Goal: Task Accomplishment & Management: Manage account settings

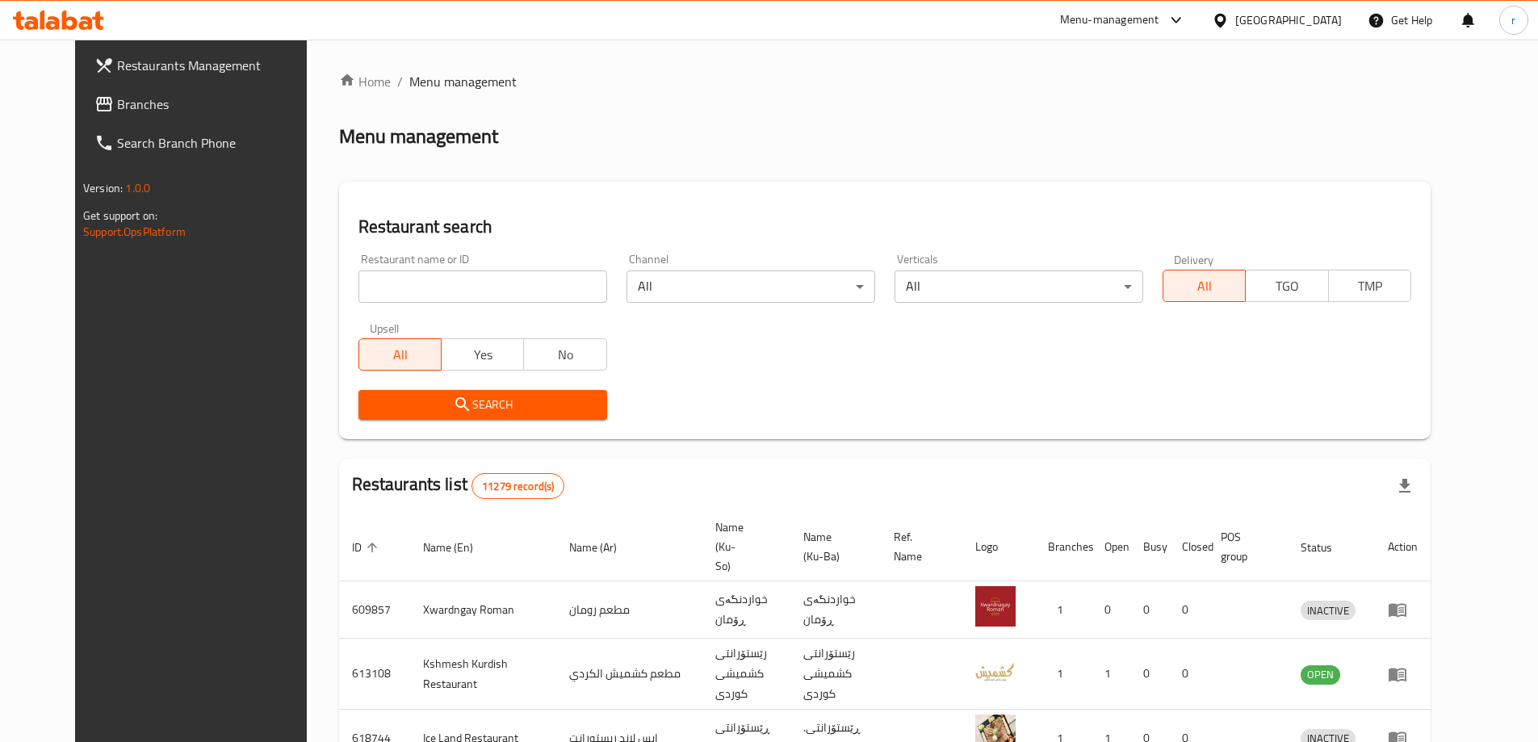
click at [402, 291] on input "search" at bounding box center [482, 286] width 249 height 32
paste input "Fruit Lab, [PERSON_NAME]"
click at [371, 399] on span "Search" at bounding box center [482, 405] width 223 height 20
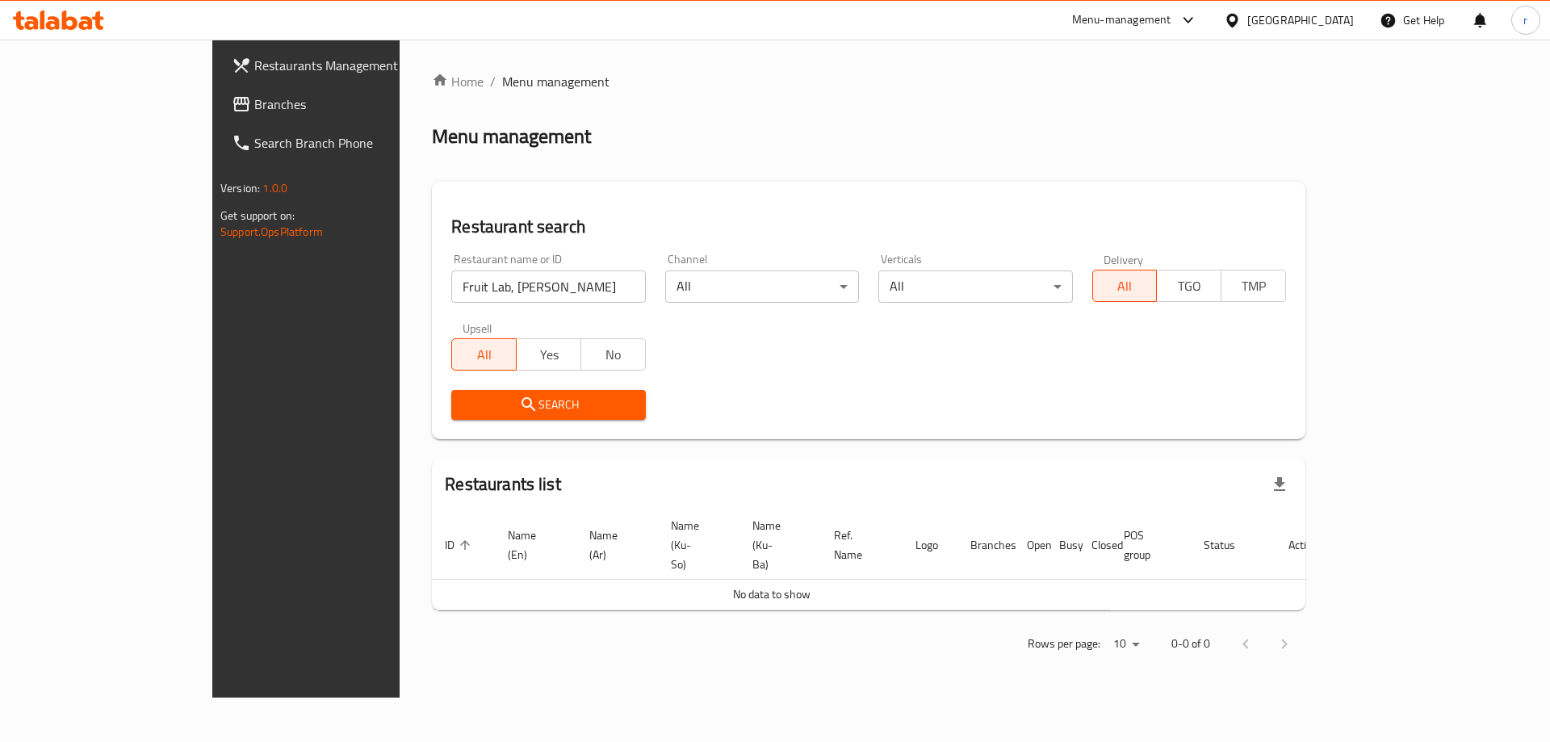
click at [521, 287] on input "Fruit Lab, [PERSON_NAME]" at bounding box center [548, 286] width 194 height 32
click button "Search" at bounding box center [548, 405] width 194 height 30
type input "Fruit Lab"
click button "Search" at bounding box center [548, 405] width 194 height 30
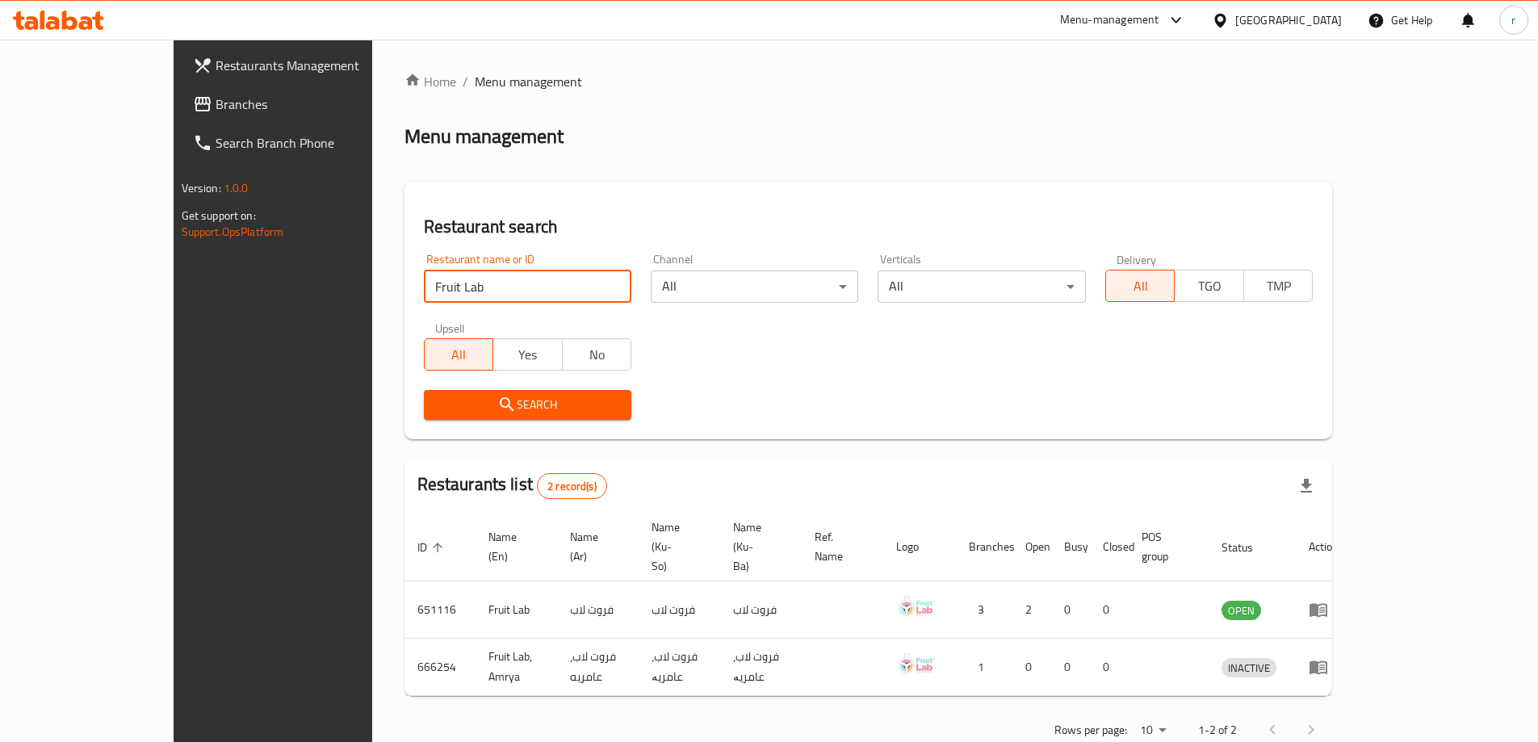
click at [216, 101] on span "Branches" at bounding box center [317, 103] width 202 height 19
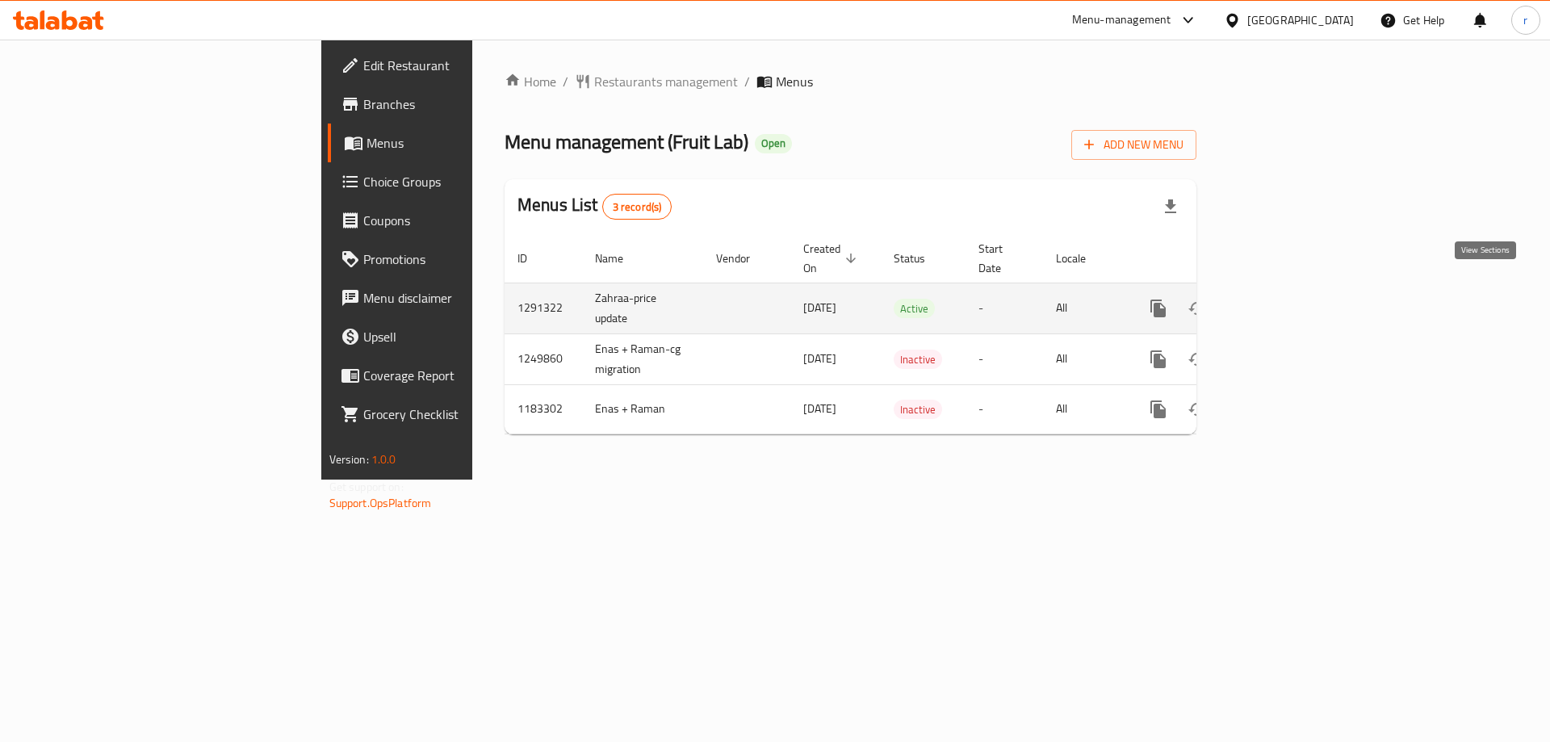
click at [1284, 299] on icon "enhanced table" at bounding box center [1274, 308] width 19 height 19
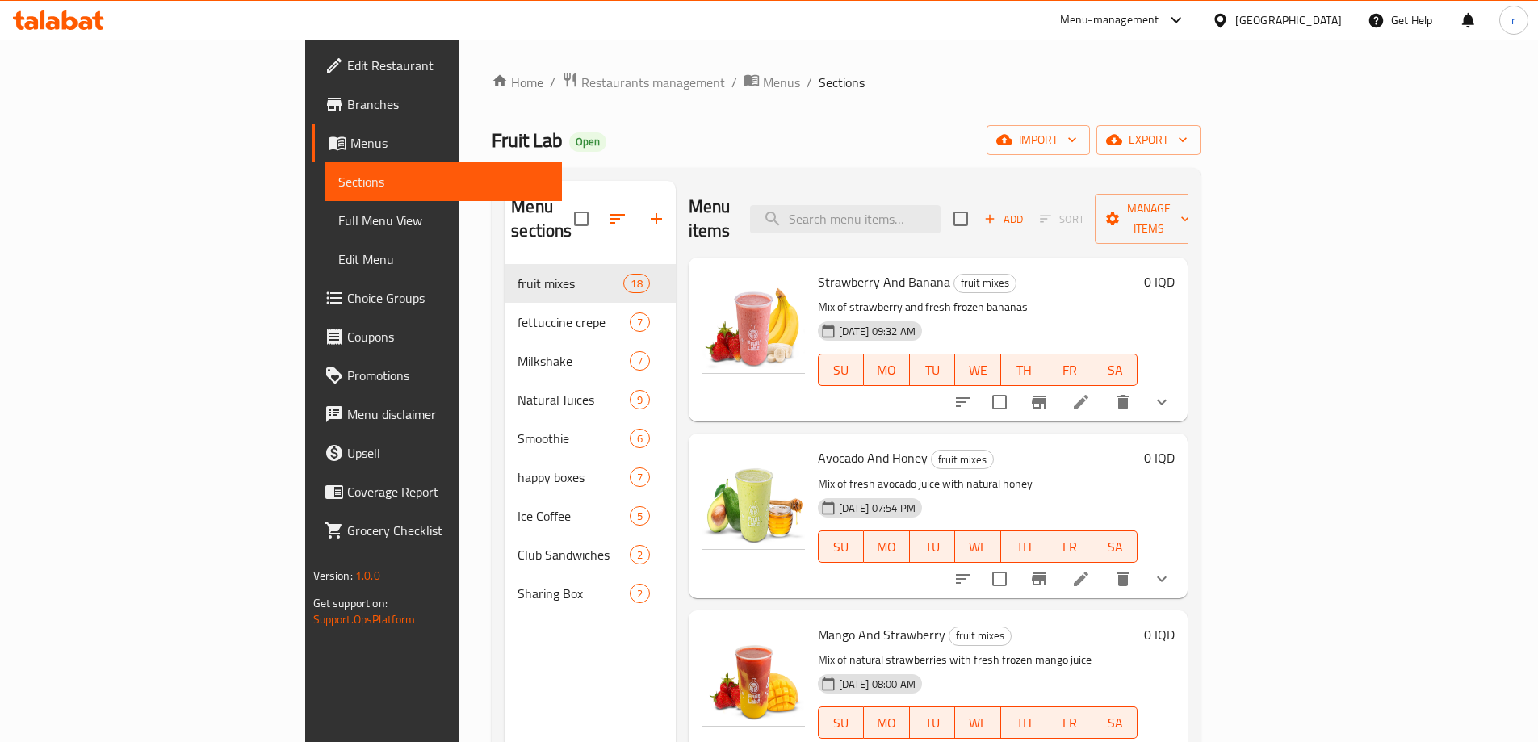
click at [338, 220] on span "Full Menu View" at bounding box center [443, 220] width 211 height 19
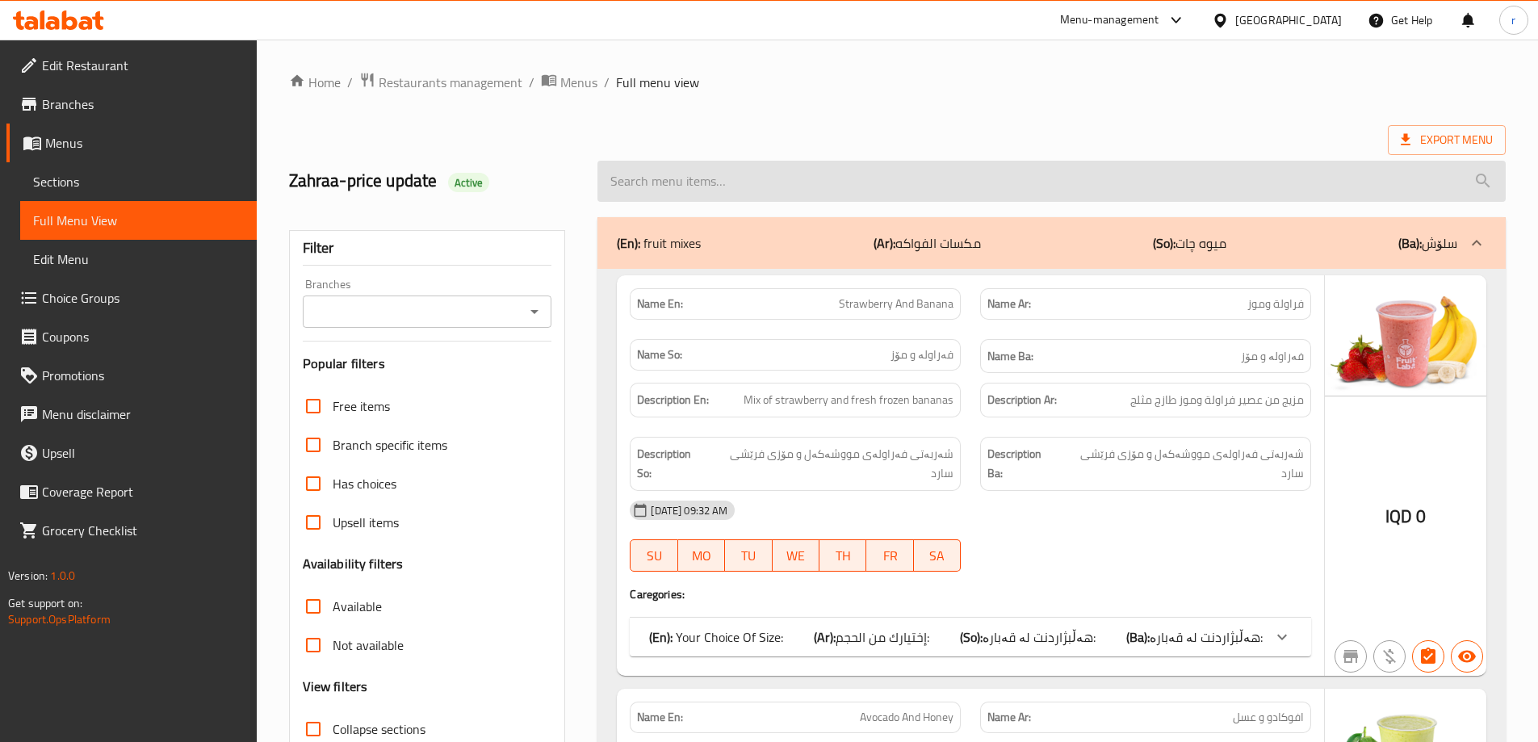
click at [644, 191] on input "search" at bounding box center [1051, 181] width 908 height 41
paste input "Fruit Lab, [PERSON_NAME]"
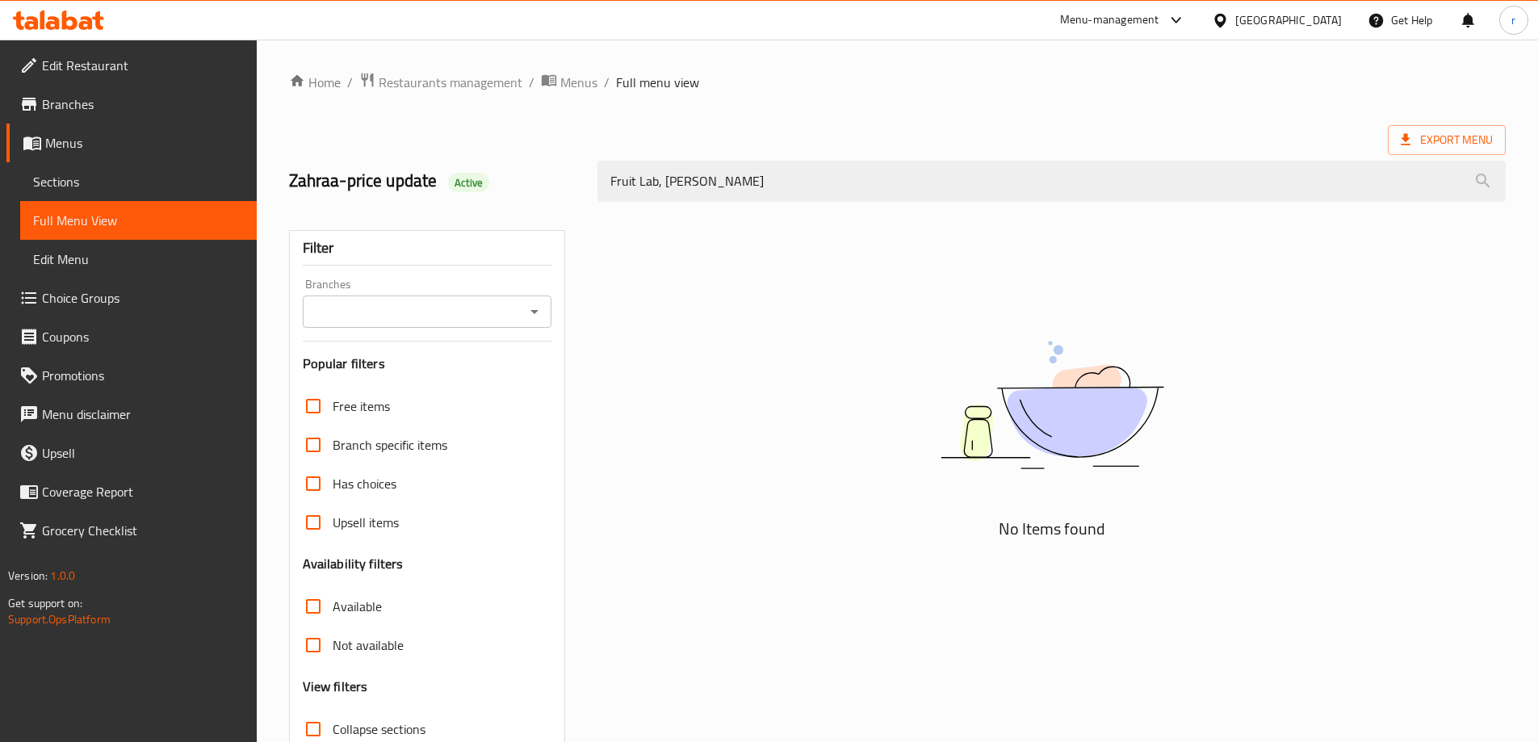
paste input "ettuccine Fruity"
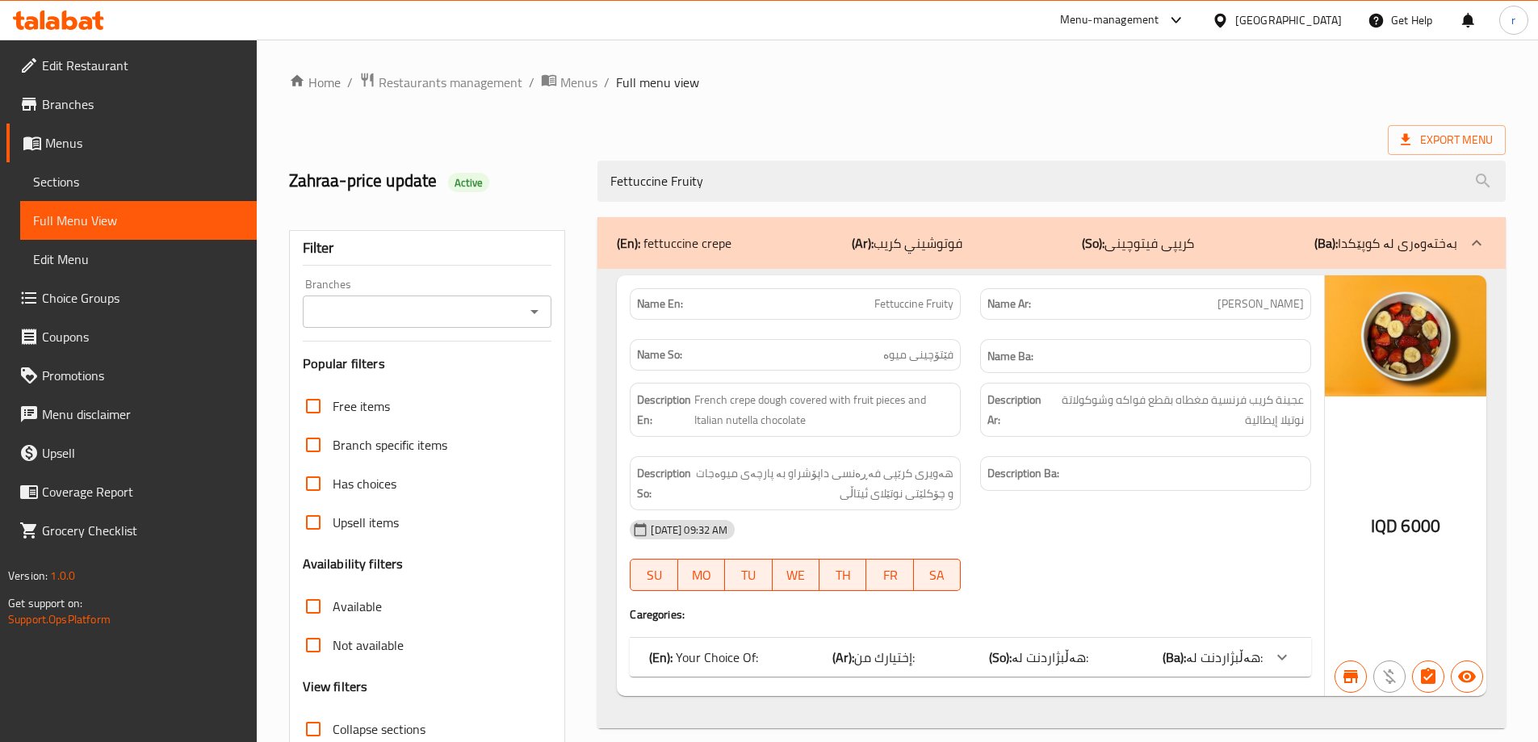
type input "Fettuccine Fruity"
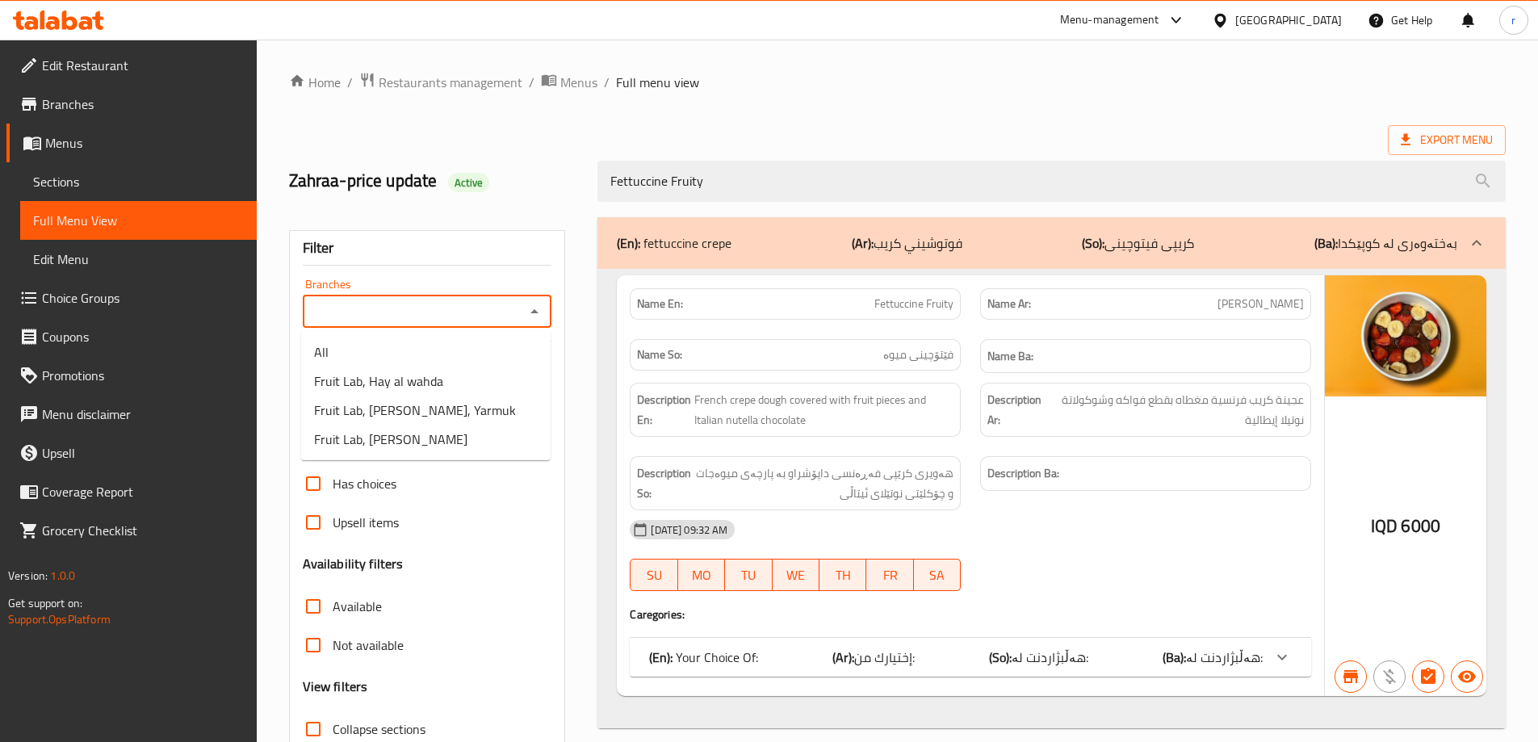
click at [403, 320] on input "Branches" at bounding box center [414, 311] width 213 height 23
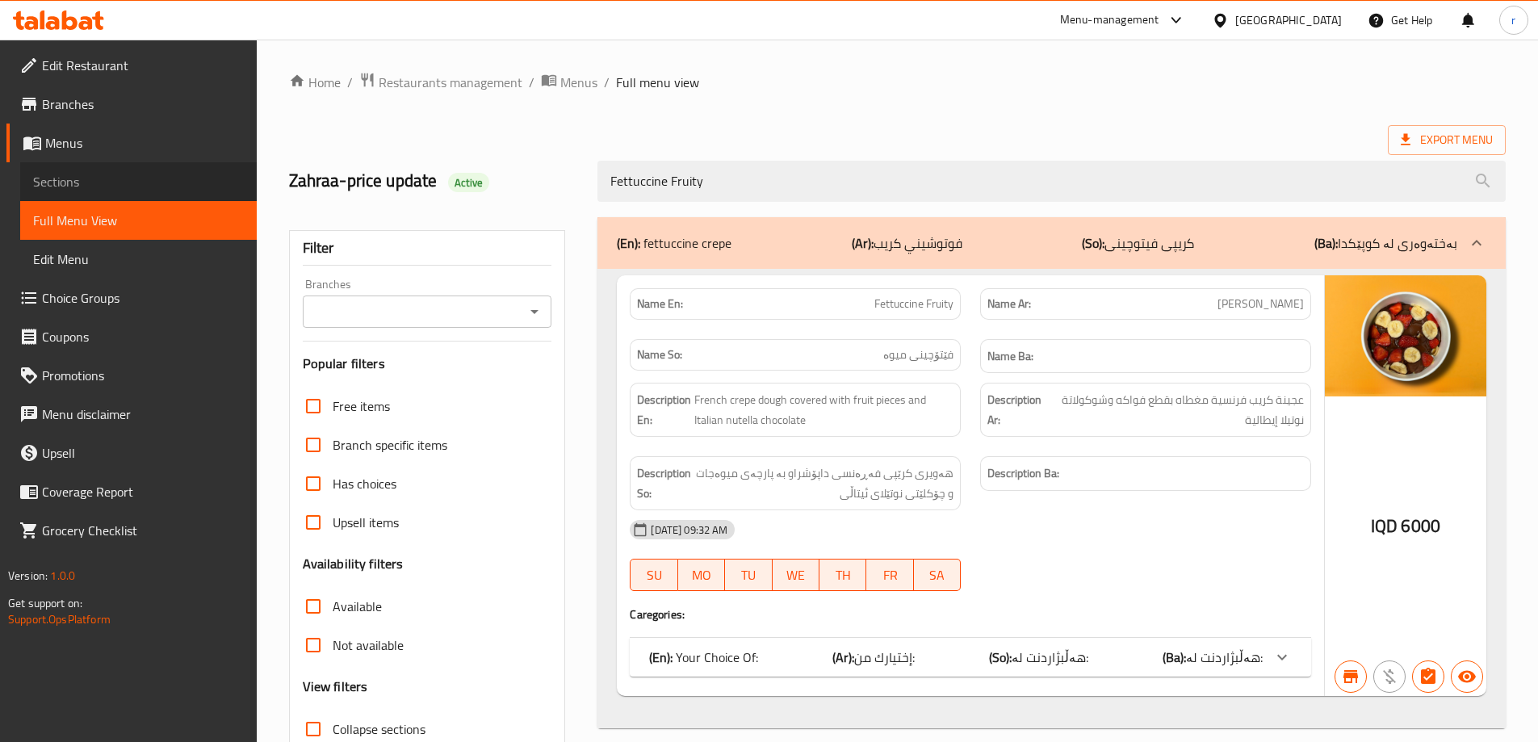
click at [146, 182] on span "Sections" at bounding box center [138, 181] width 211 height 19
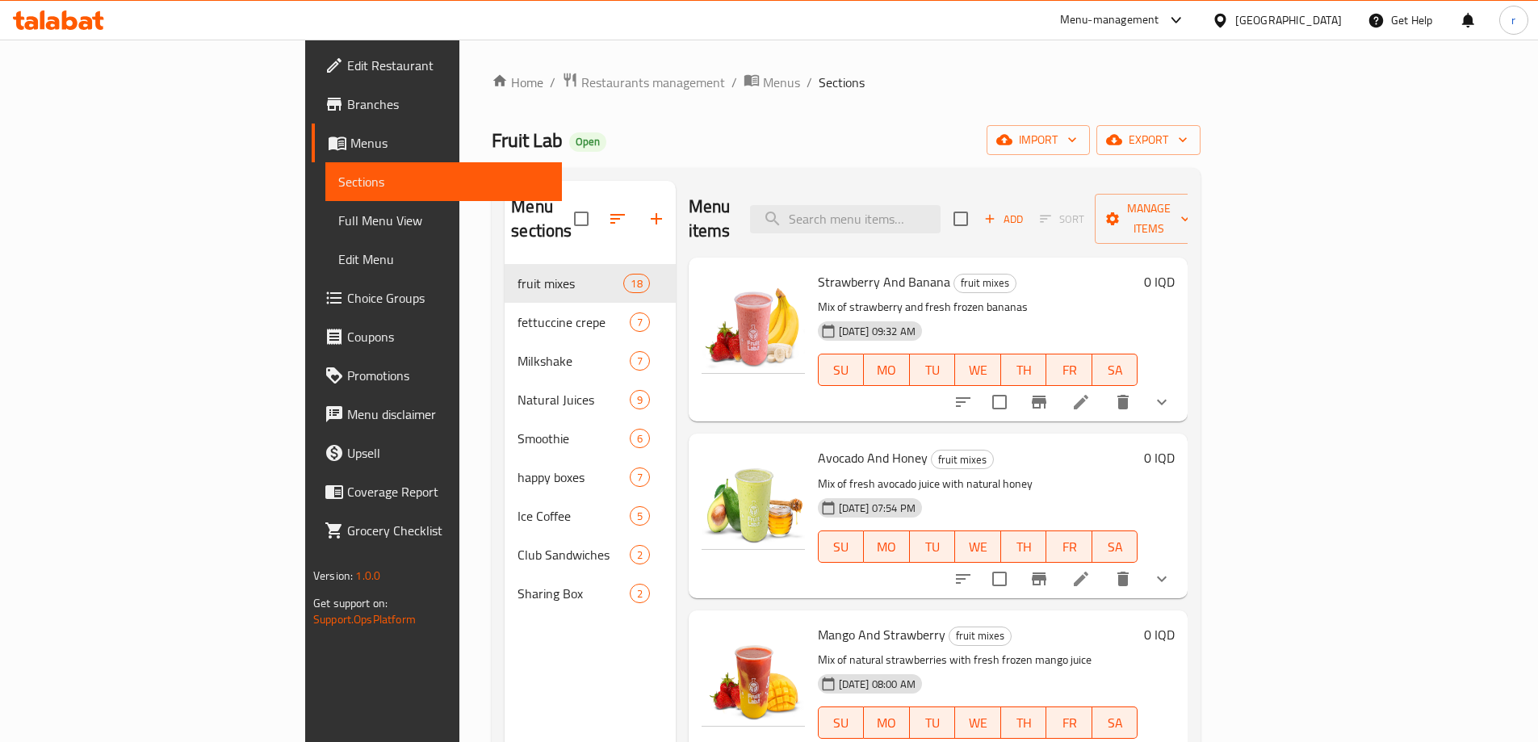
click at [338, 222] on span "Full Menu View" at bounding box center [443, 220] width 211 height 19
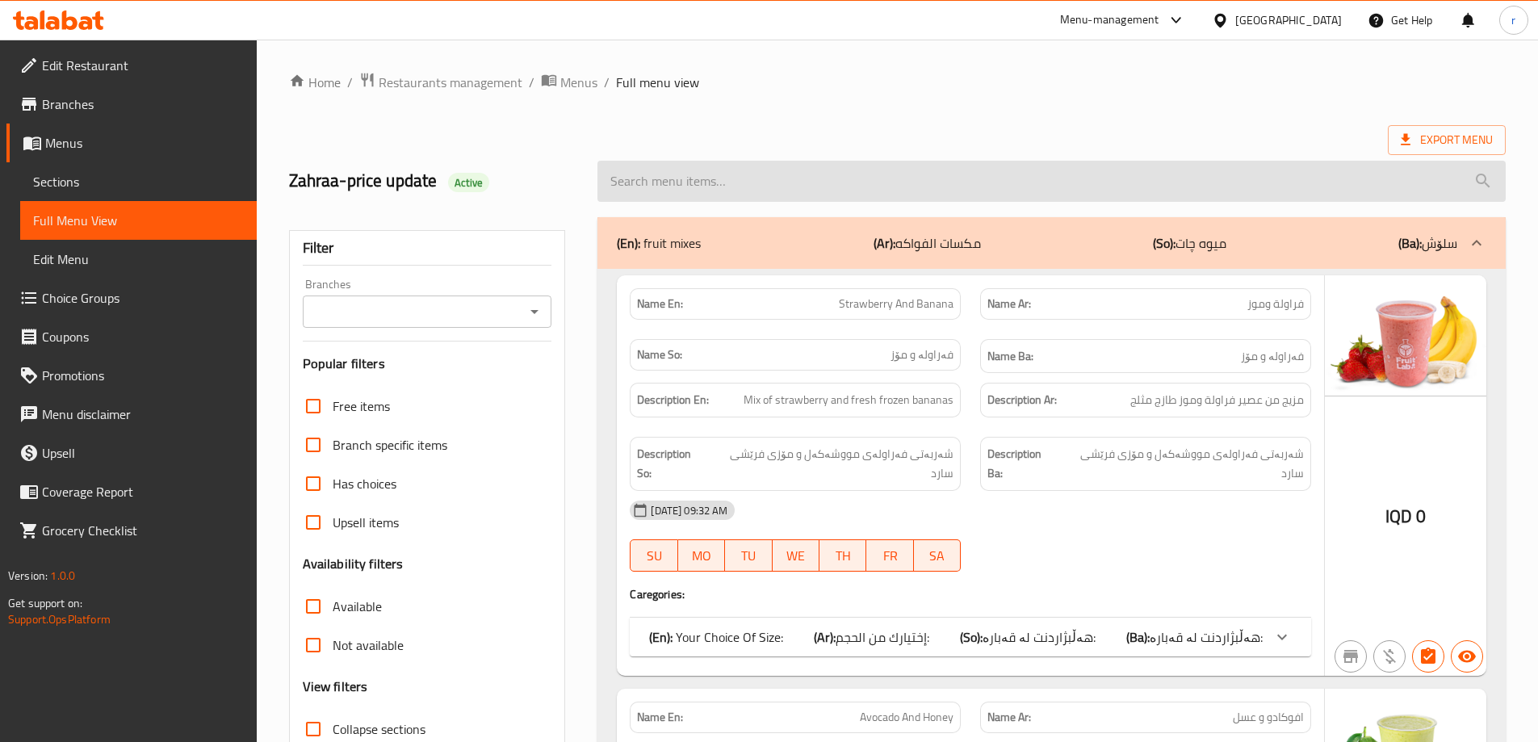
click at [896, 174] on input "search" at bounding box center [1051, 181] width 908 height 41
paste input "Fettuccine Fruity"
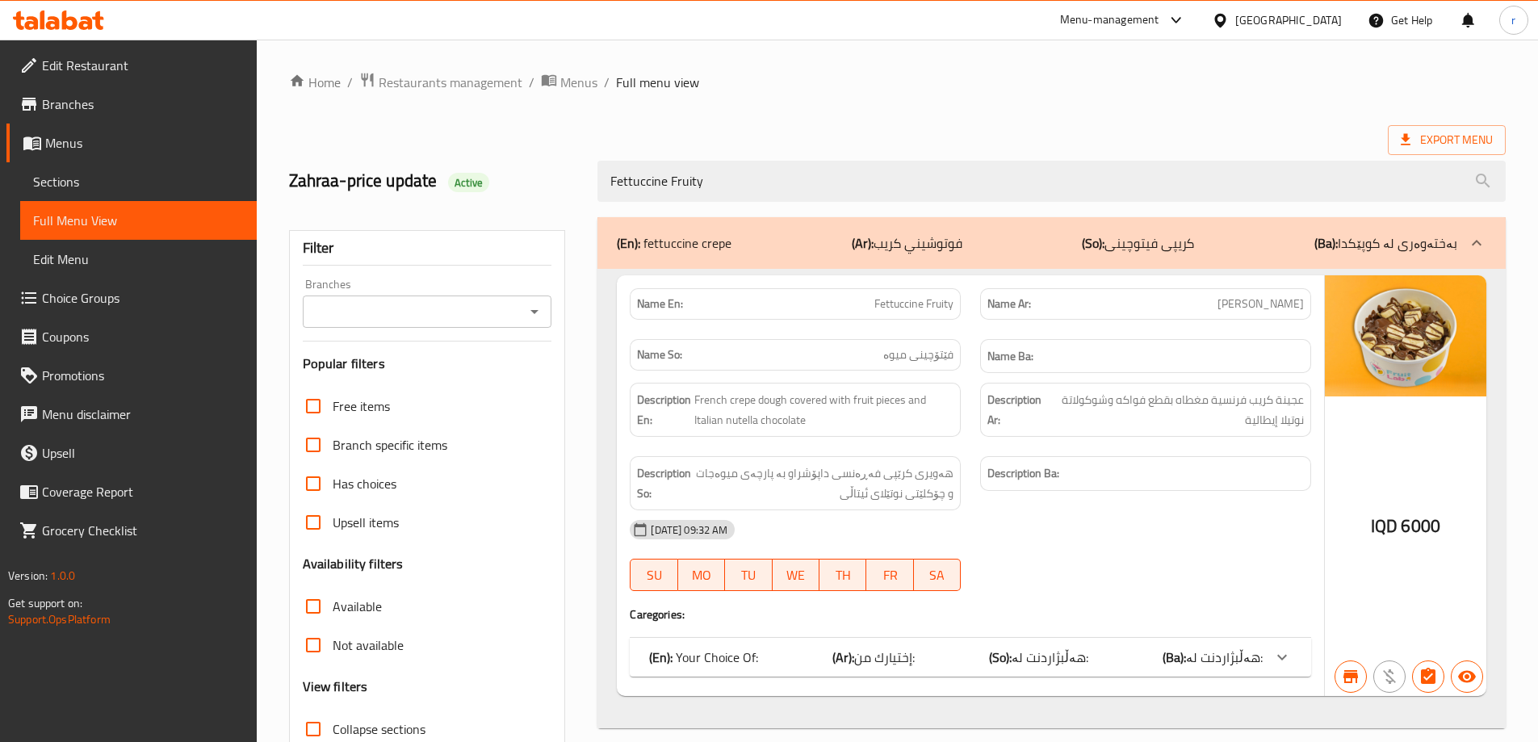
type input "Fettuccine Fruity"
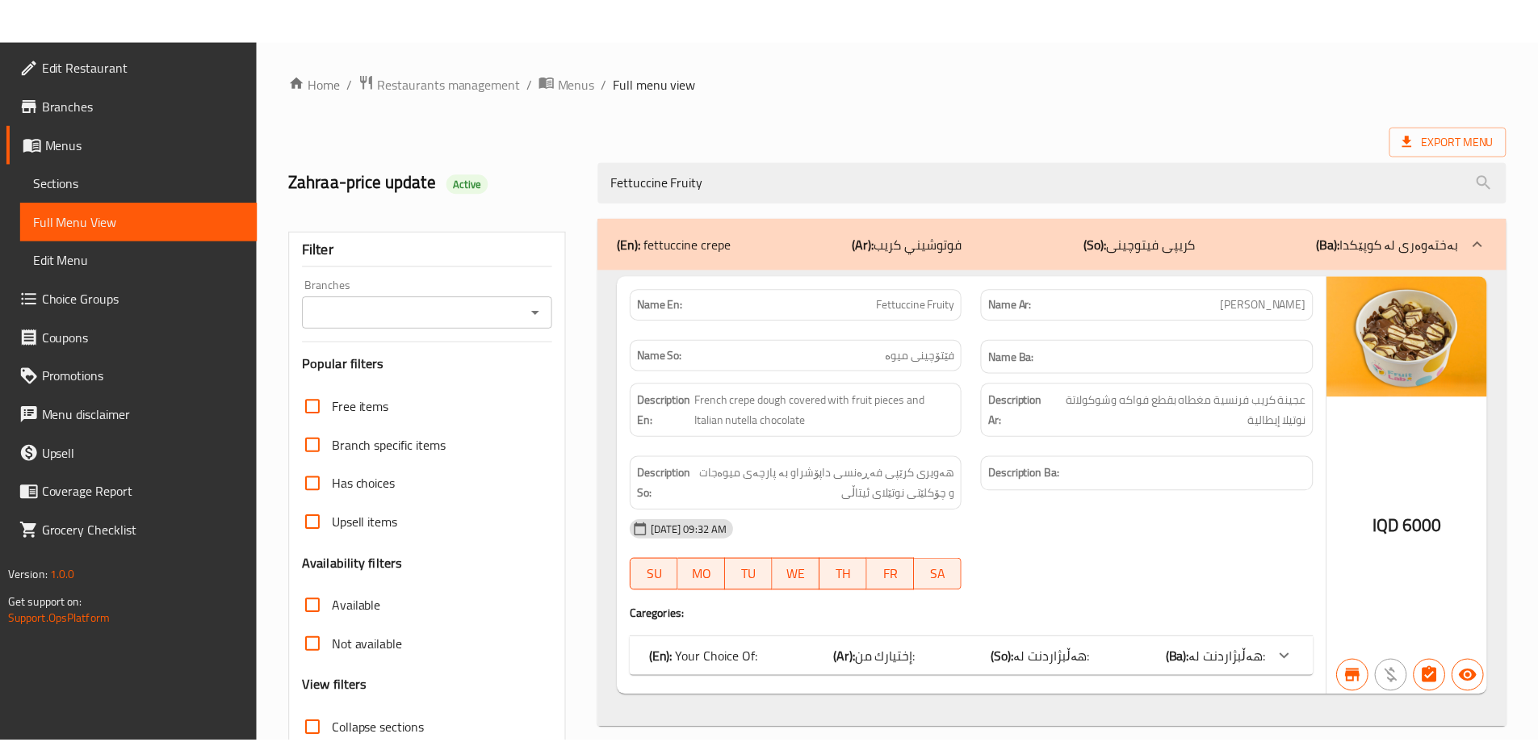
scroll to position [117, 0]
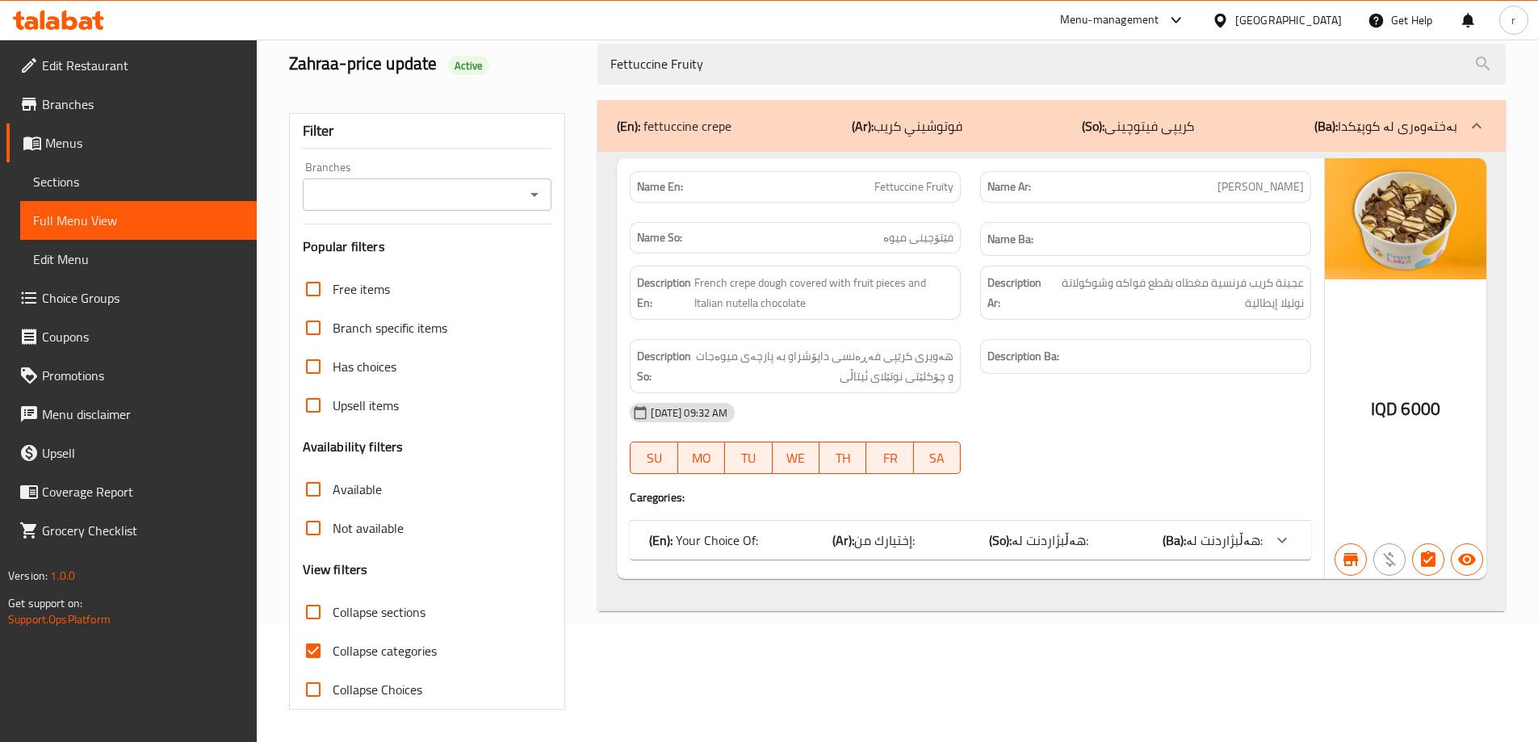
click at [1069, 540] on span "هەڵبژاردنت لە:" at bounding box center [1049, 540] width 77 height 24
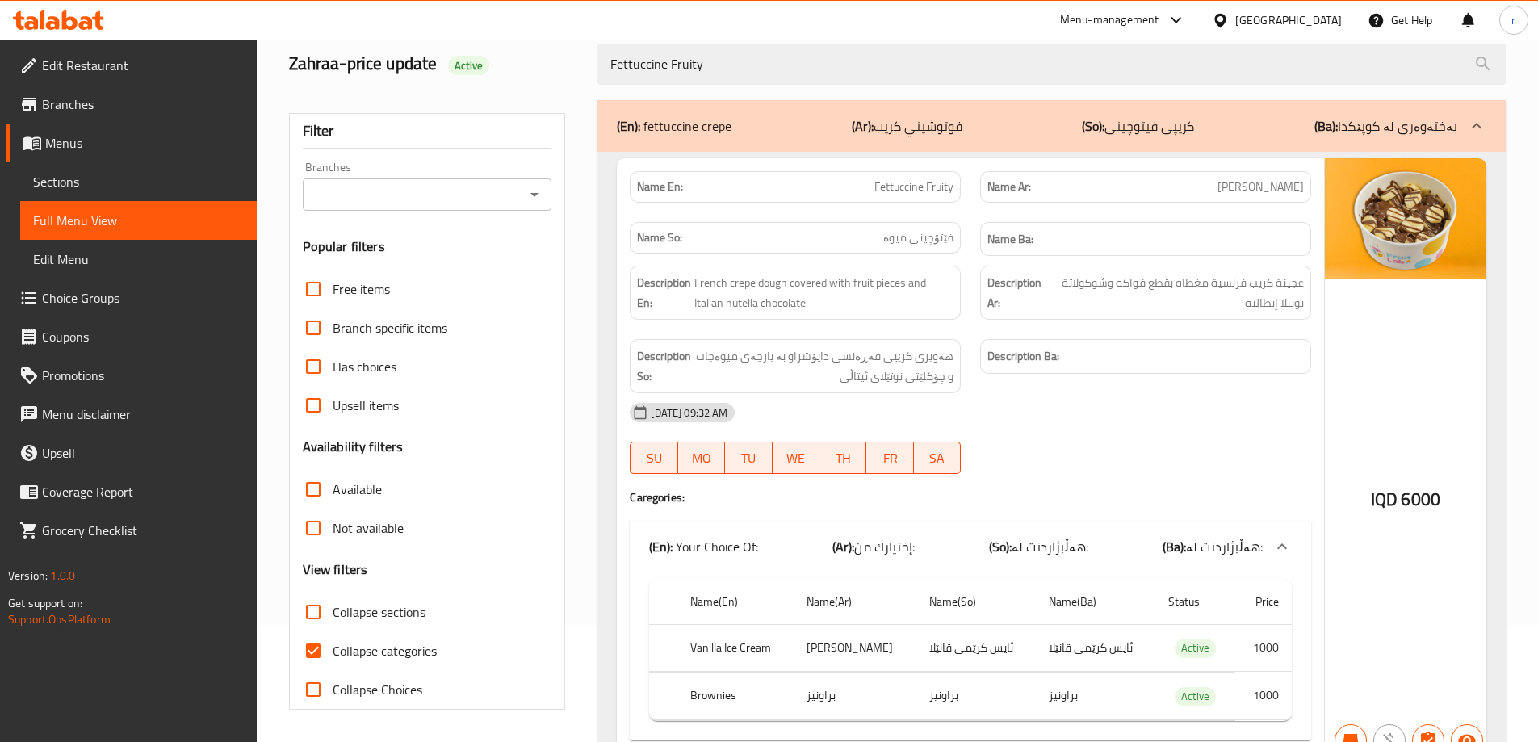
click at [78, 28] on icon at bounding box center [58, 19] width 91 height 19
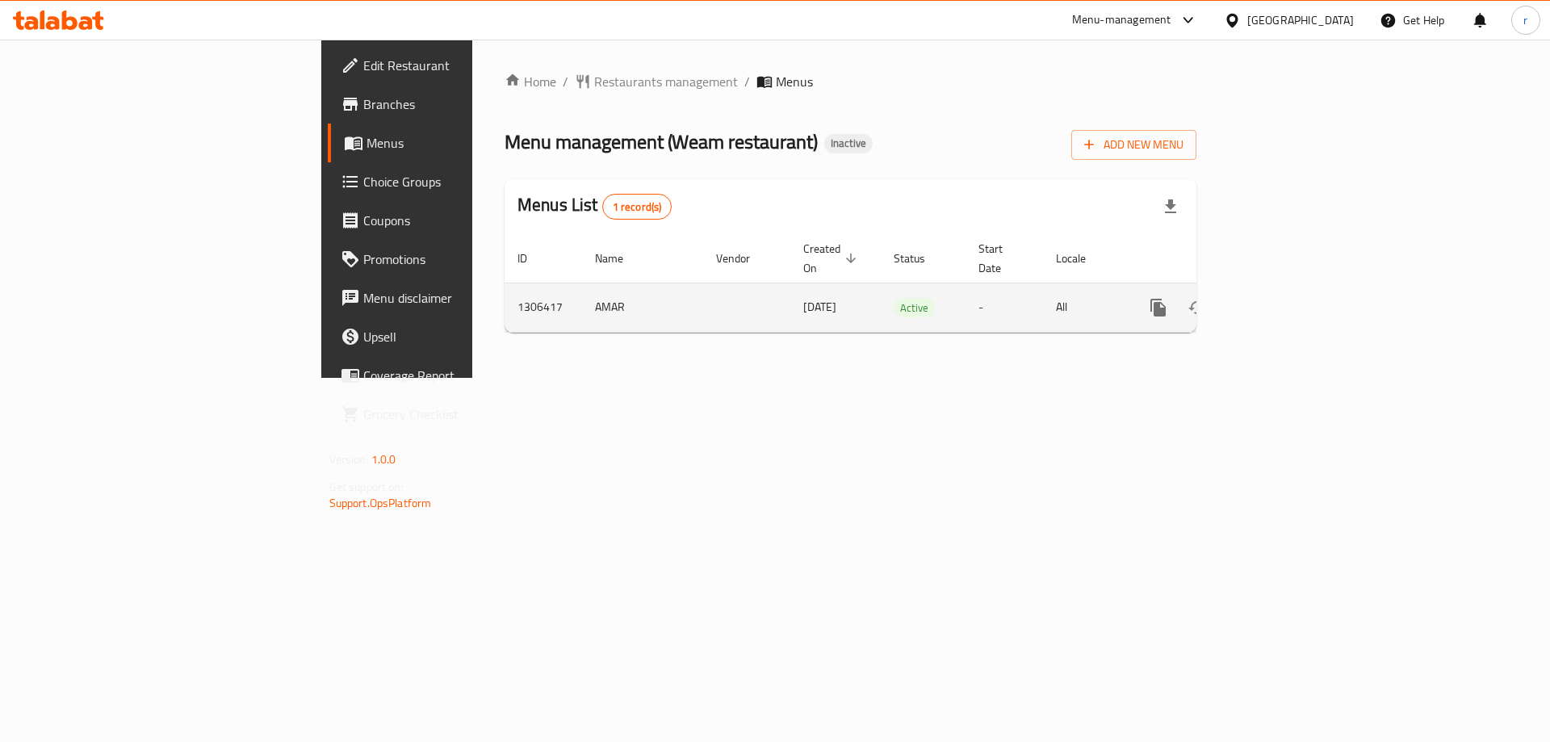
click at [1284, 298] on icon "enhanced table" at bounding box center [1274, 307] width 19 height 19
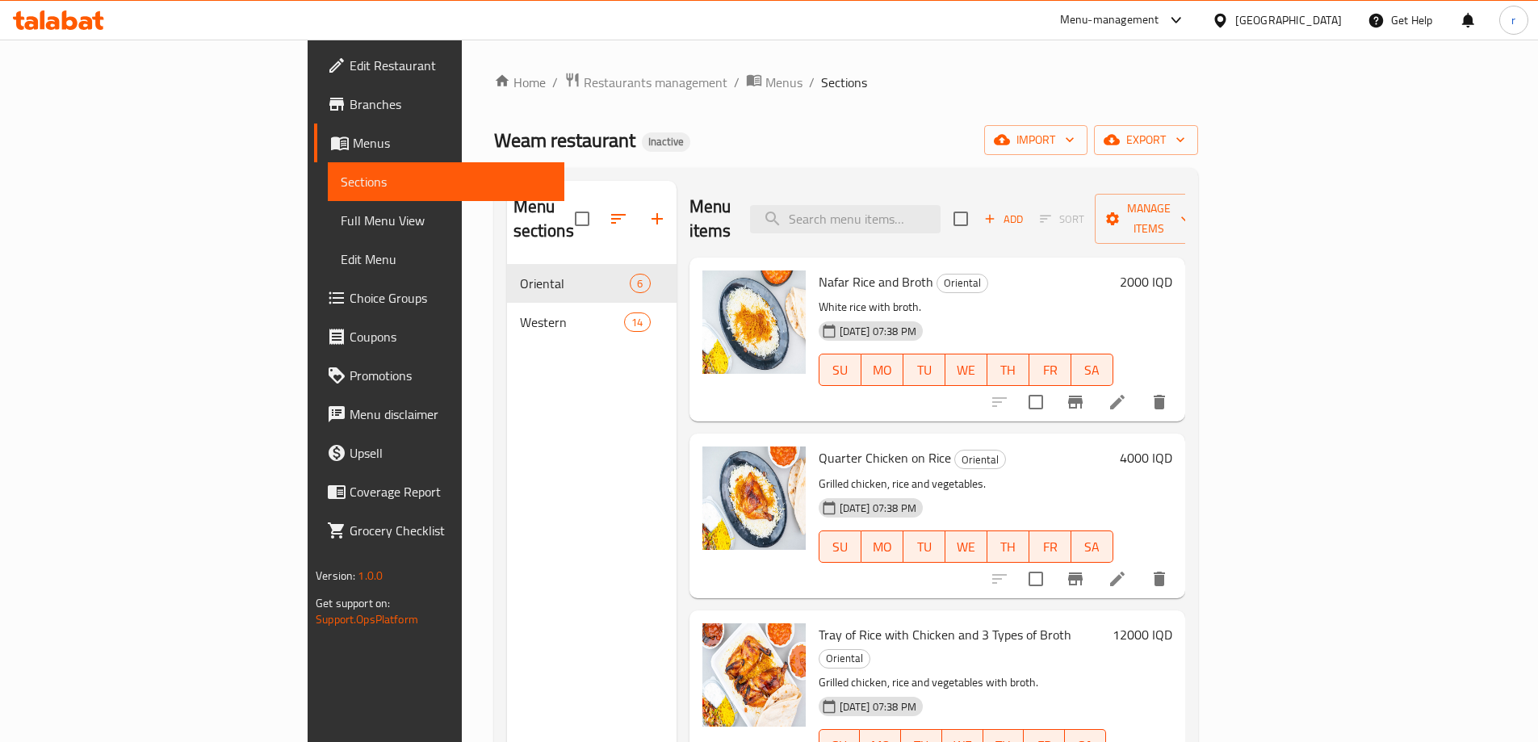
click at [341, 225] on span "Full Menu View" at bounding box center [446, 220] width 211 height 19
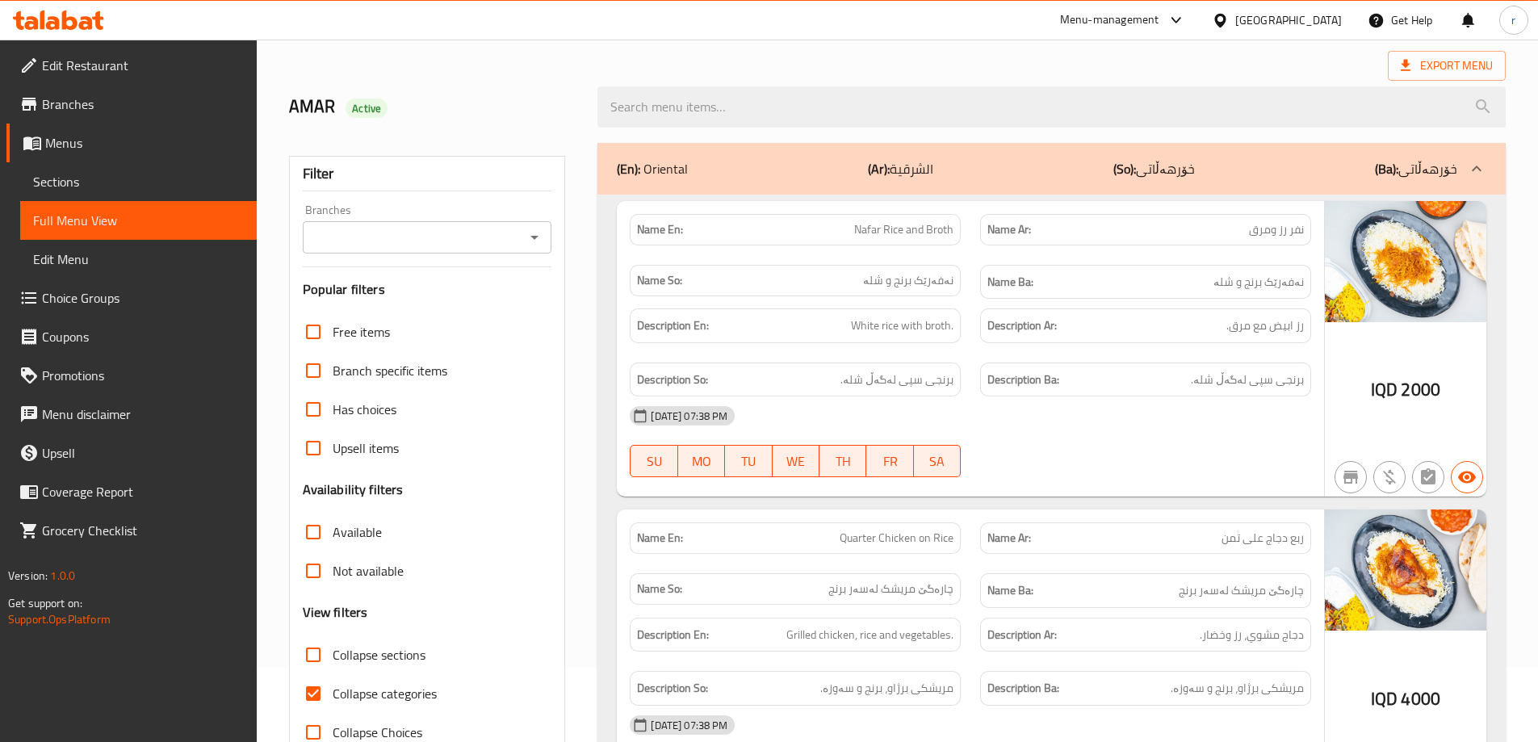
scroll to position [107, 0]
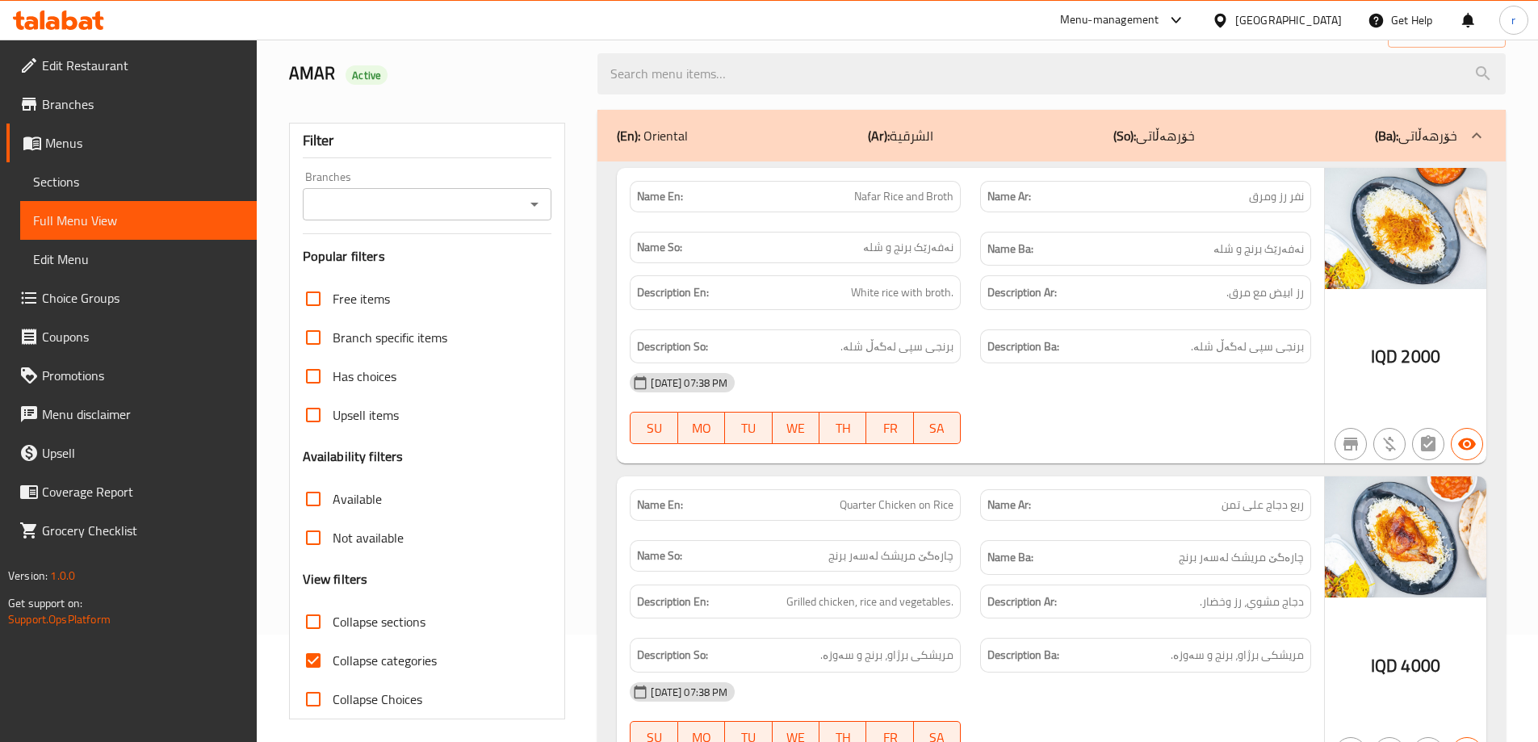
click at [563, 152] on div "Filter Branches Branches Popular filters Free items Branch specific items Has c…" at bounding box center [427, 421] width 277 height 597
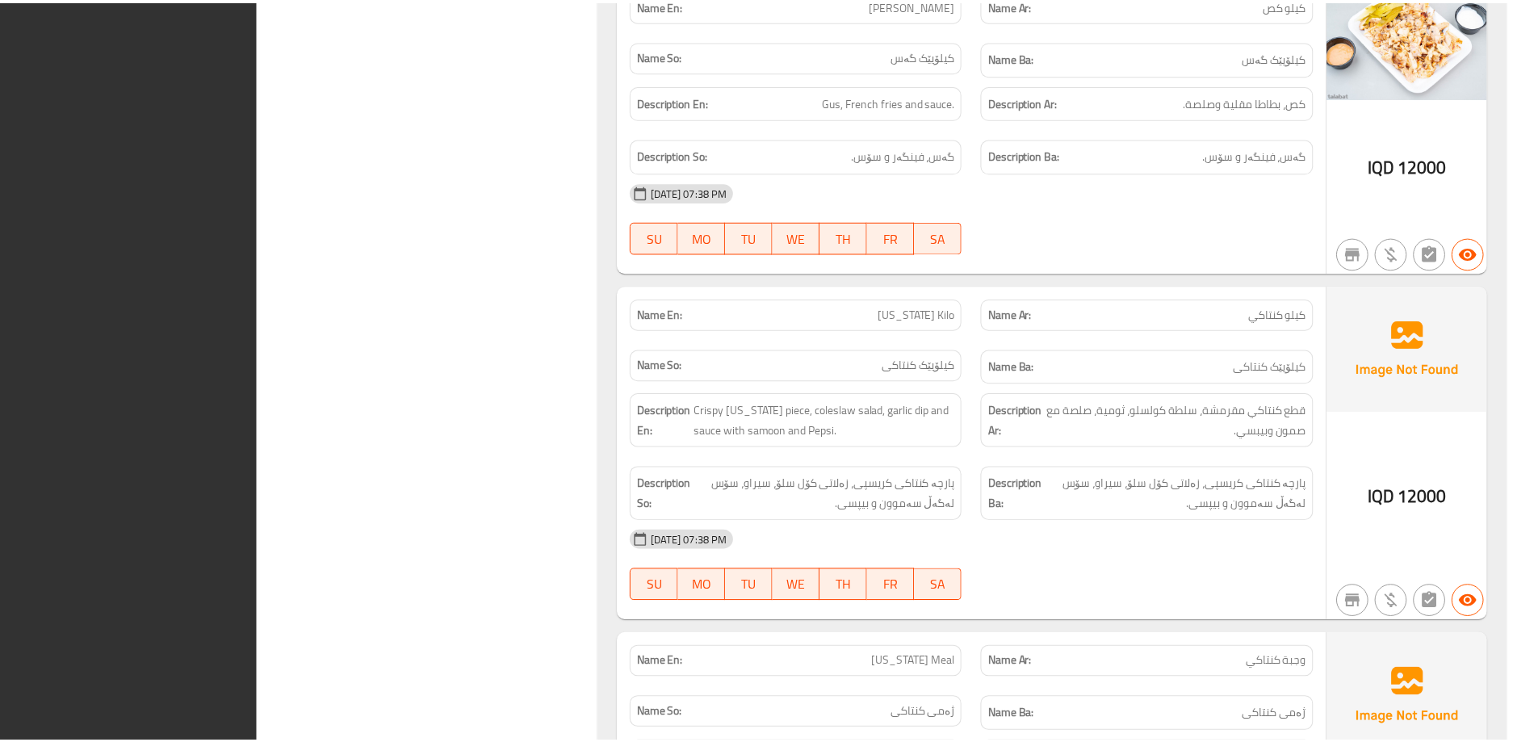
scroll to position [6049, 0]
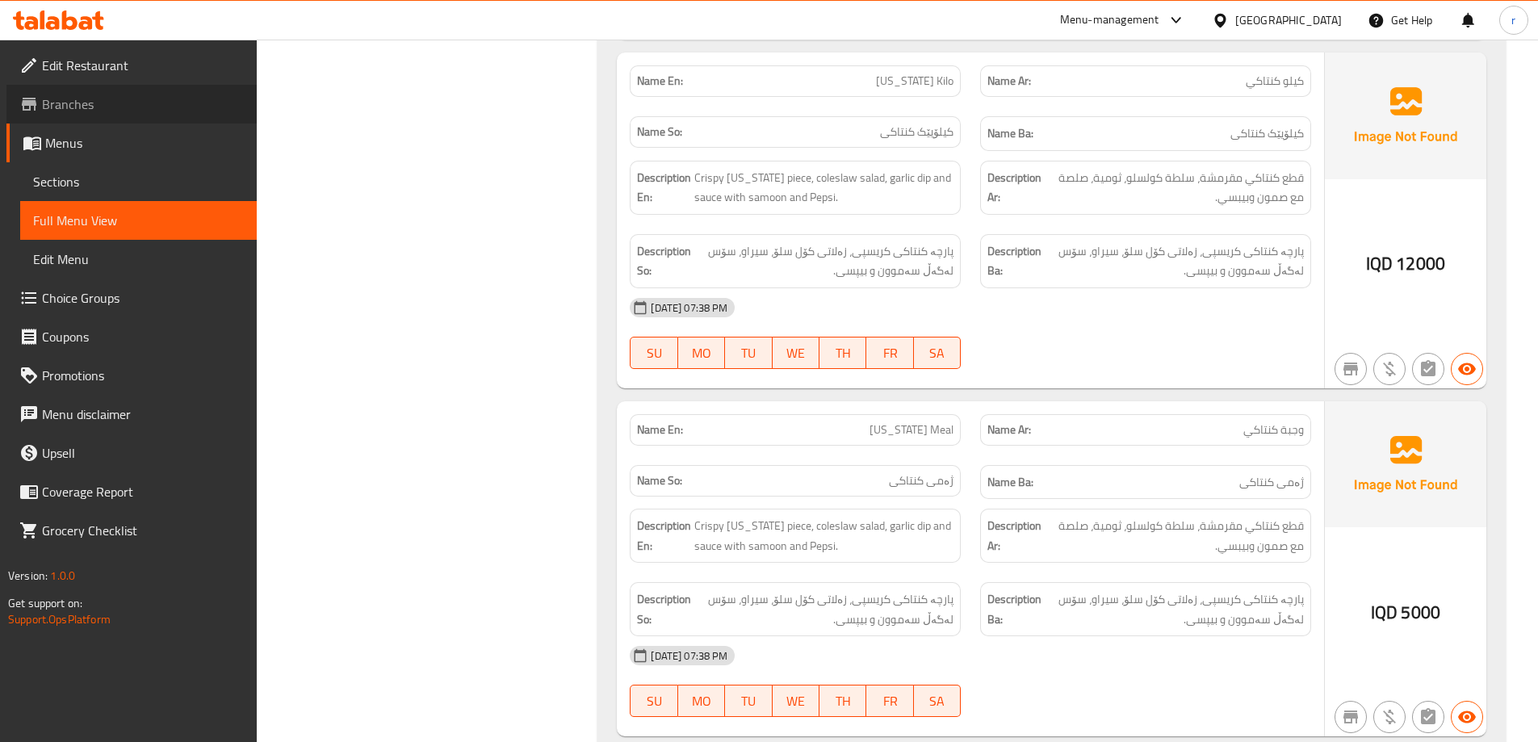
click at [163, 114] on link "Branches" at bounding box center [131, 104] width 250 height 39
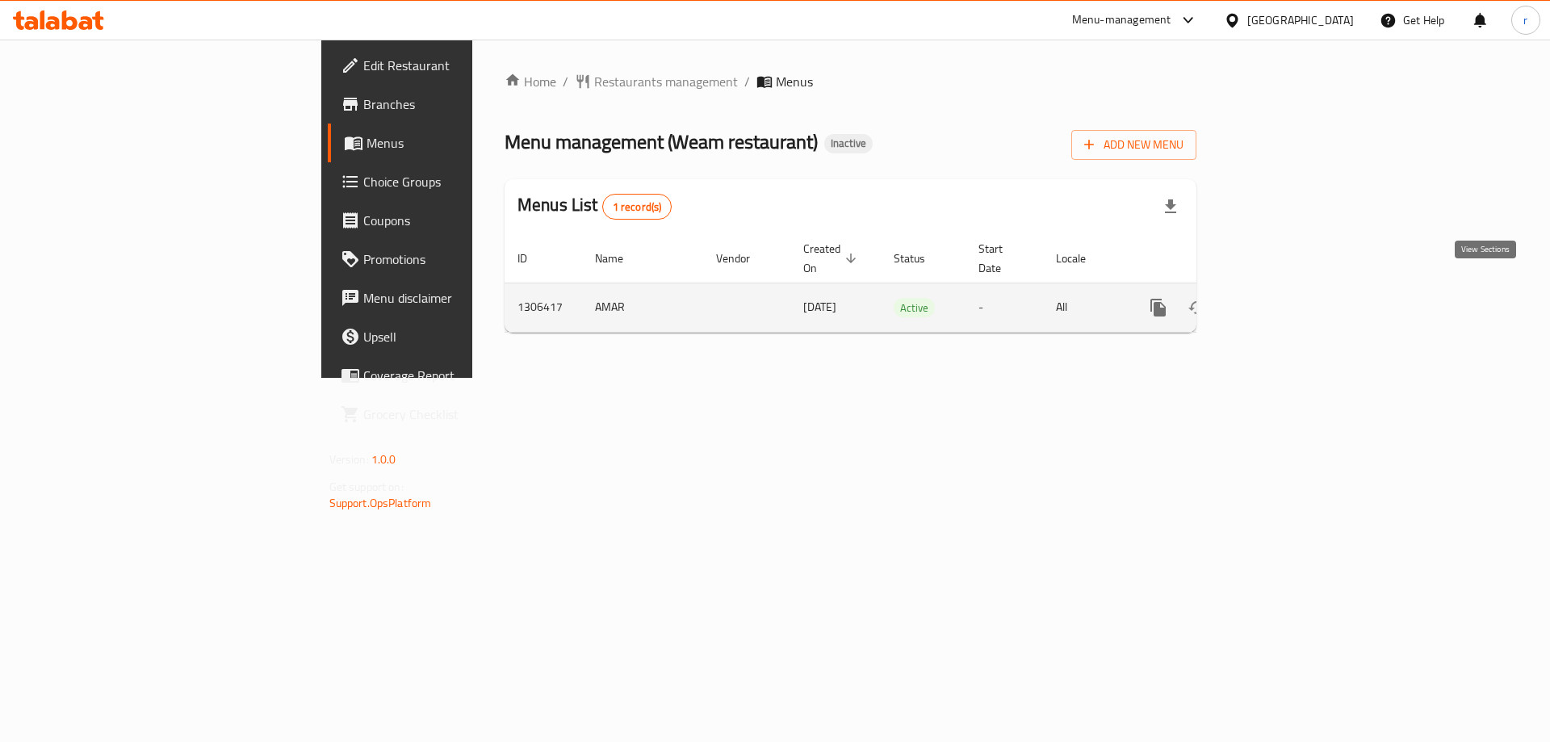
click at [1284, 298] on icon "enhanced table" at bounding box center [1274, 307] width 19 height 19
